Goal: Navigation & Orientation: Find specific page/section

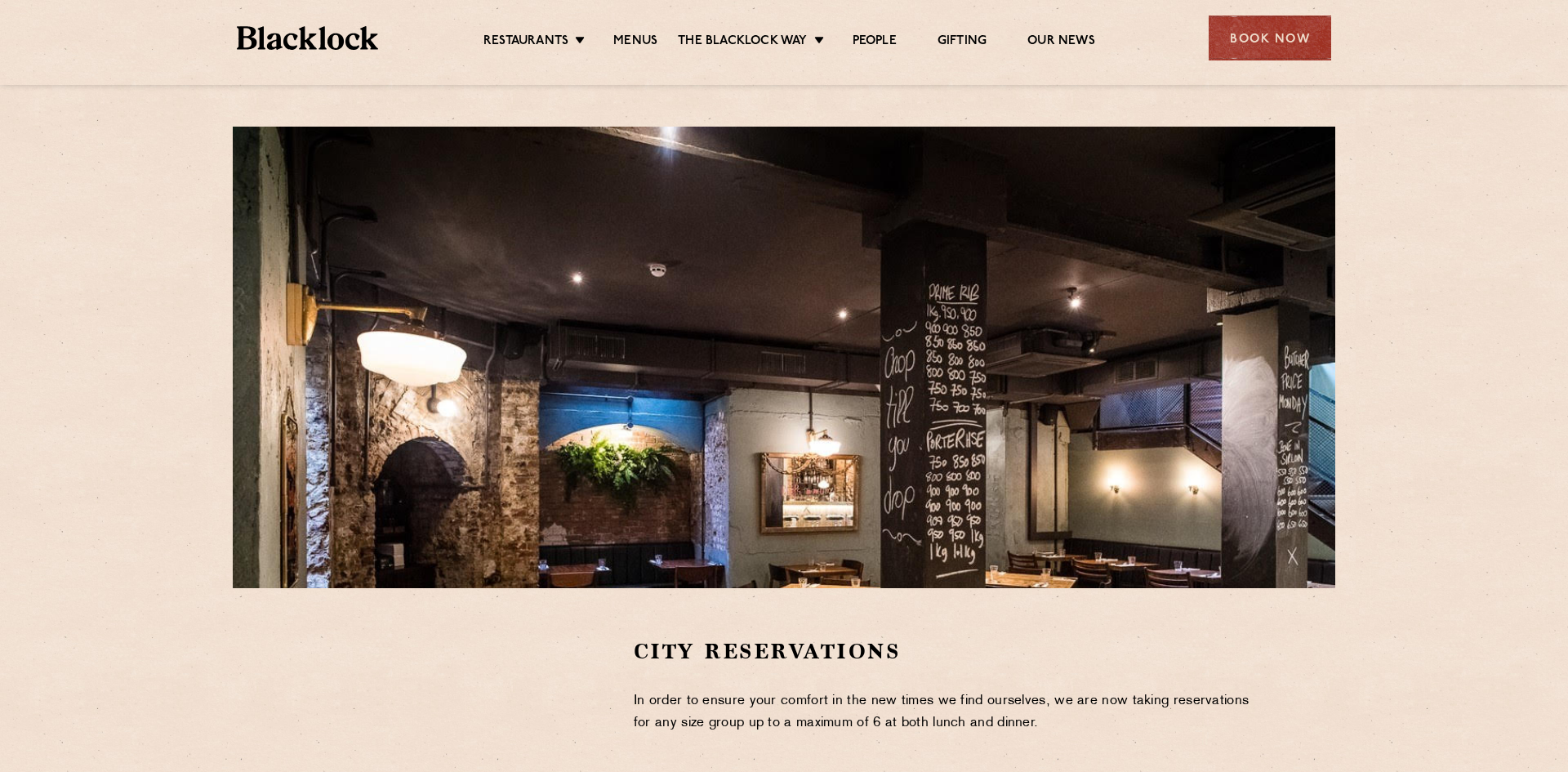
click at [545, 51] on div "Restaurants [GEOGRAPHIC_DATA] [GEOGRAPHIC_DATA] [GEOGRAPHIC_DATA] [GEOGRAPHIC_D…" at bounding box center [784, 36] width 1143 height 73
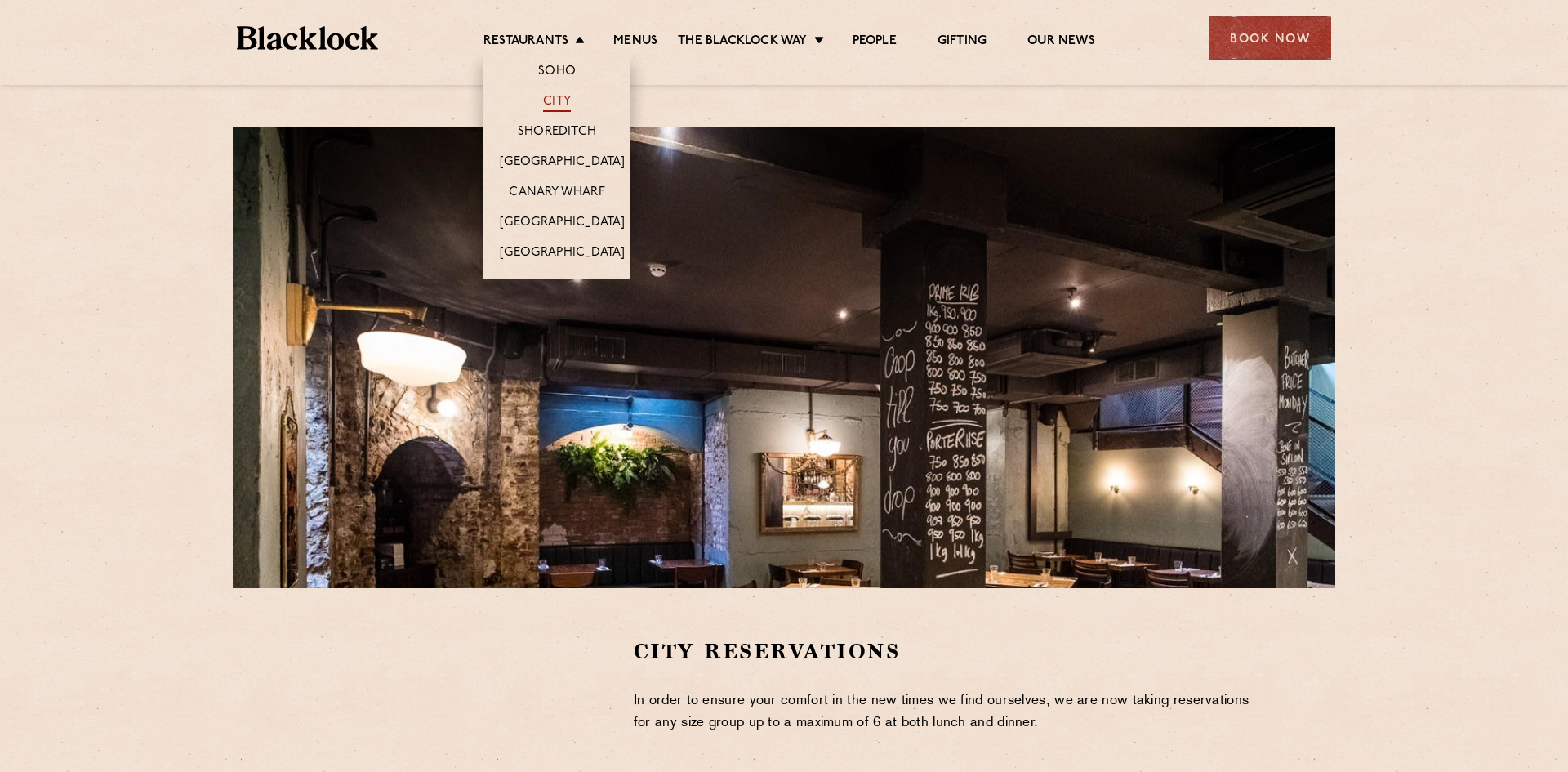
click at [552, 103] on link "City" at bounding box center [557, 102] width 28 height 18
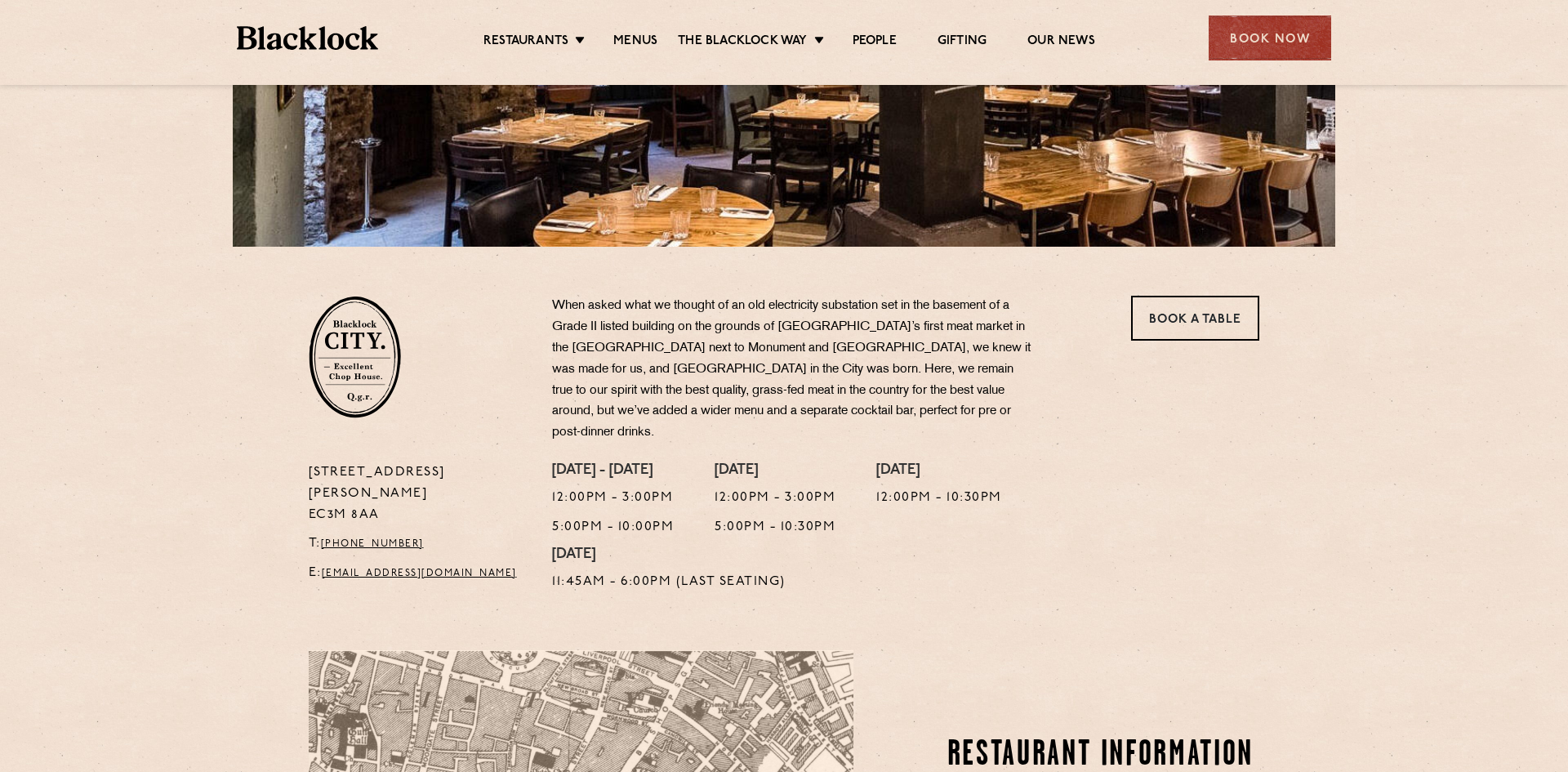
scroll to position [343, 0]
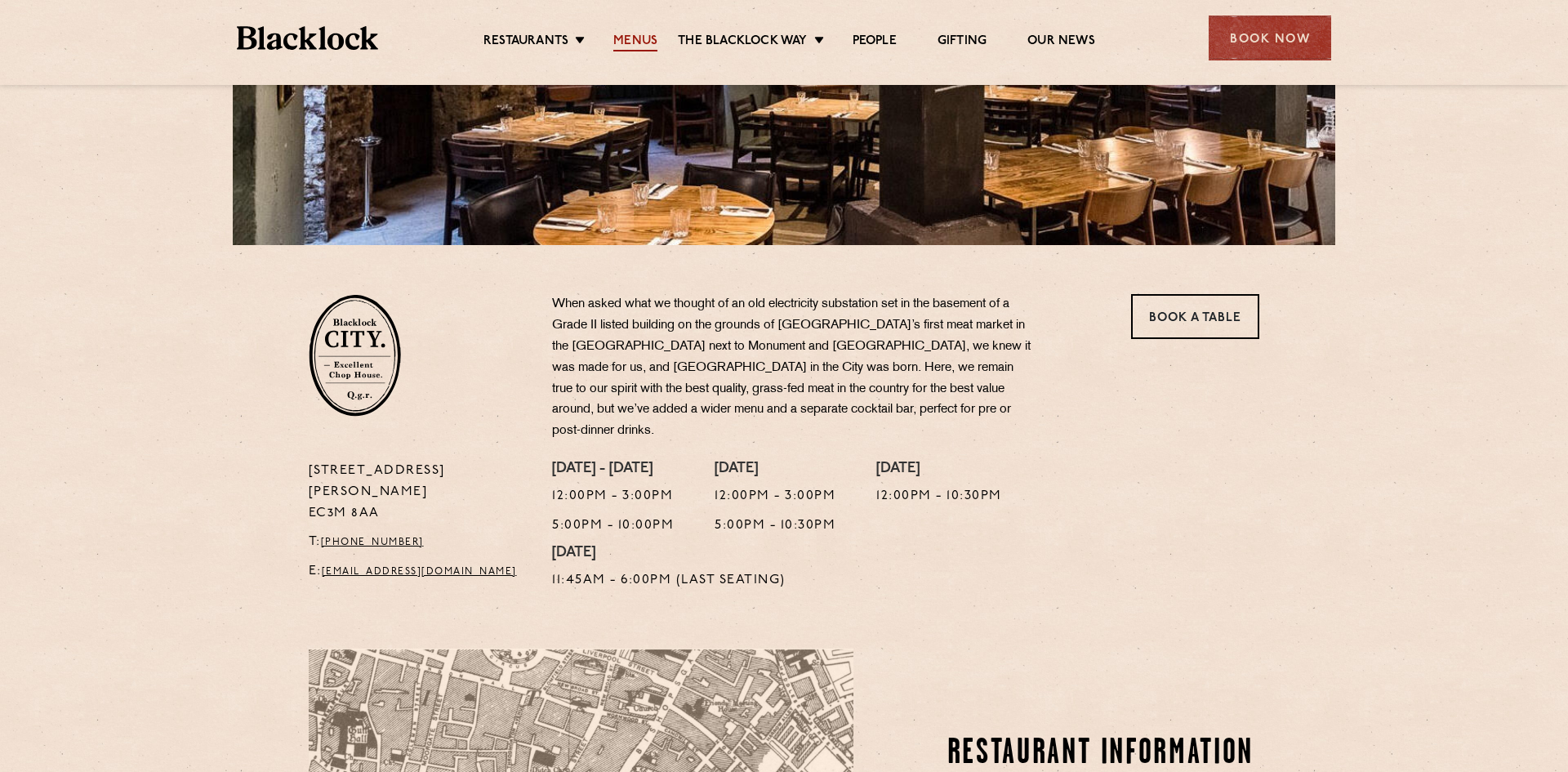
click at [630, 42] on link "Menus" at bounding box center [635, 42] width 44 height 18
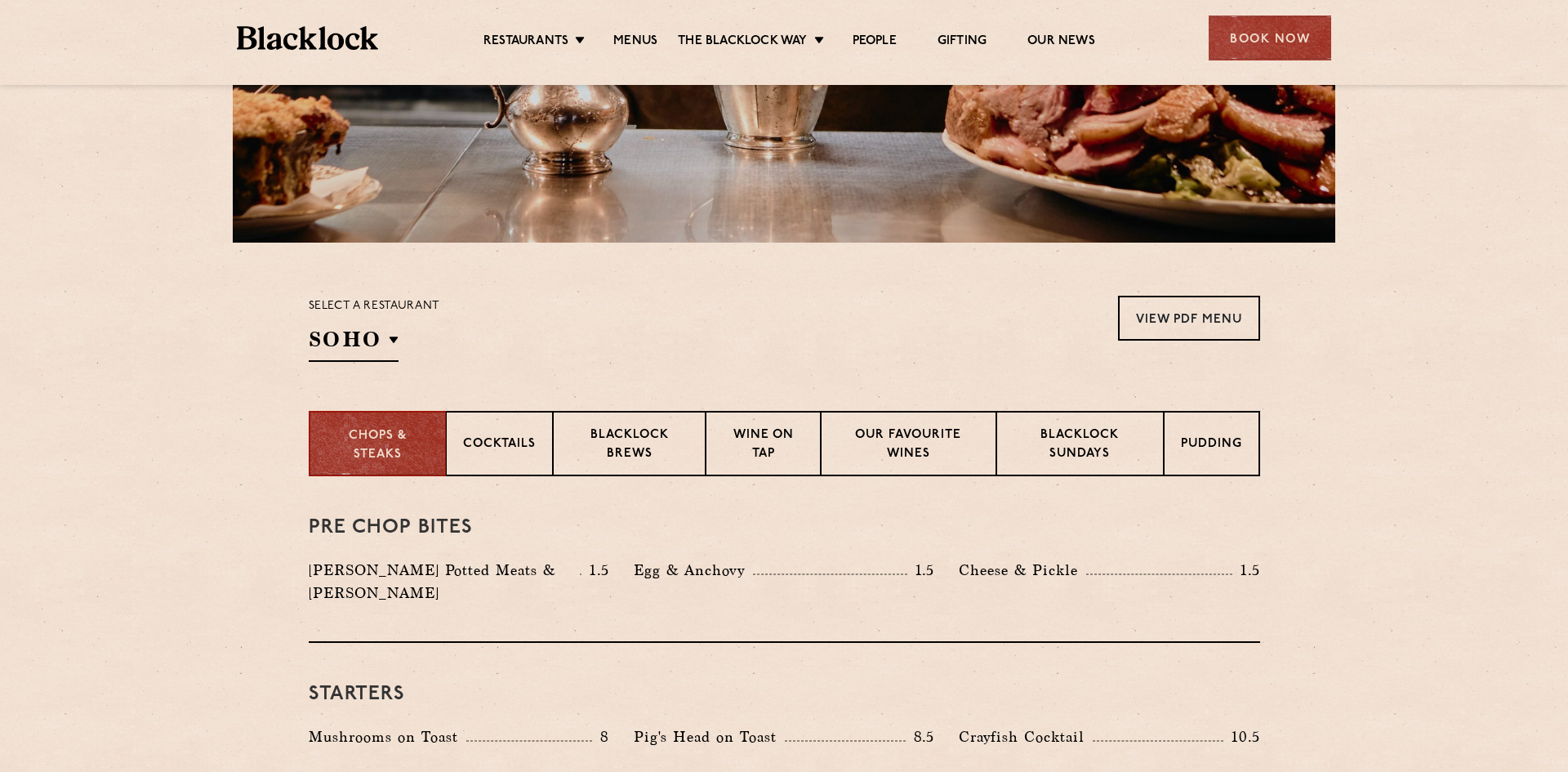
scroll to position [347, 0]
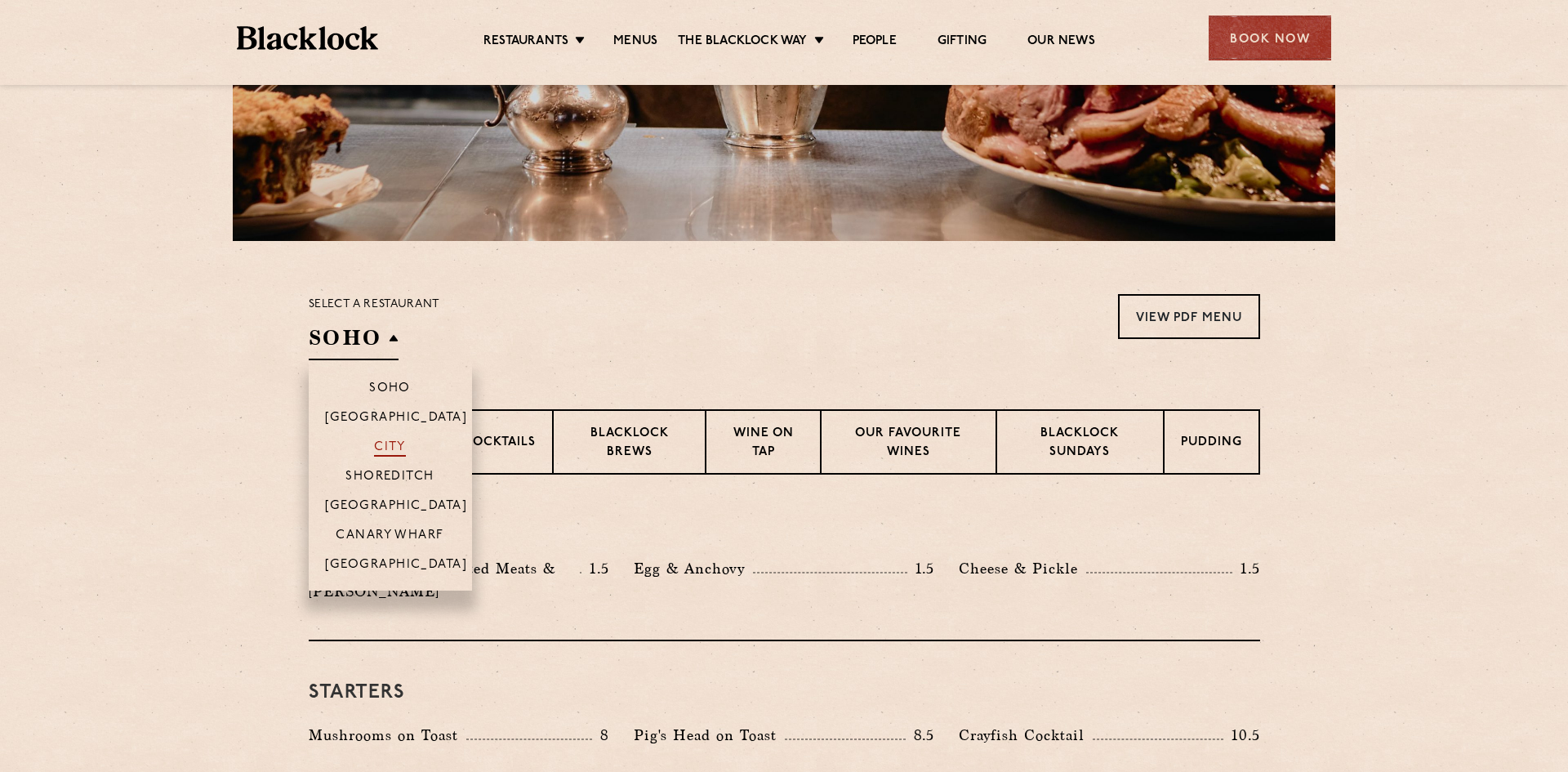
click at [384, 440] on p "City" at bounding box center [390, 448] width 32 height 16
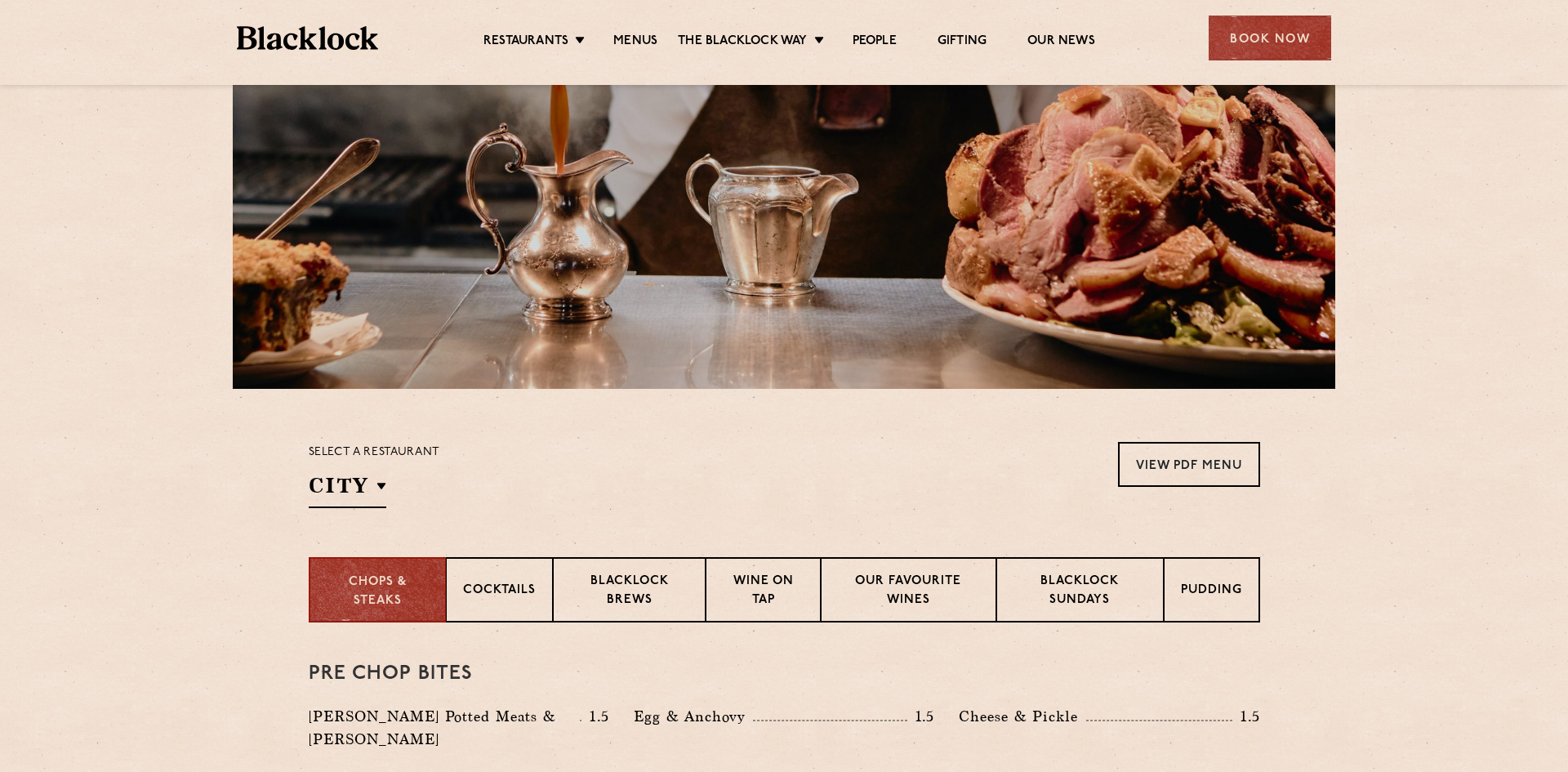
scroll to position [0, 0]
